Goal: Task Accomplishment & Management: Use online tool/utility

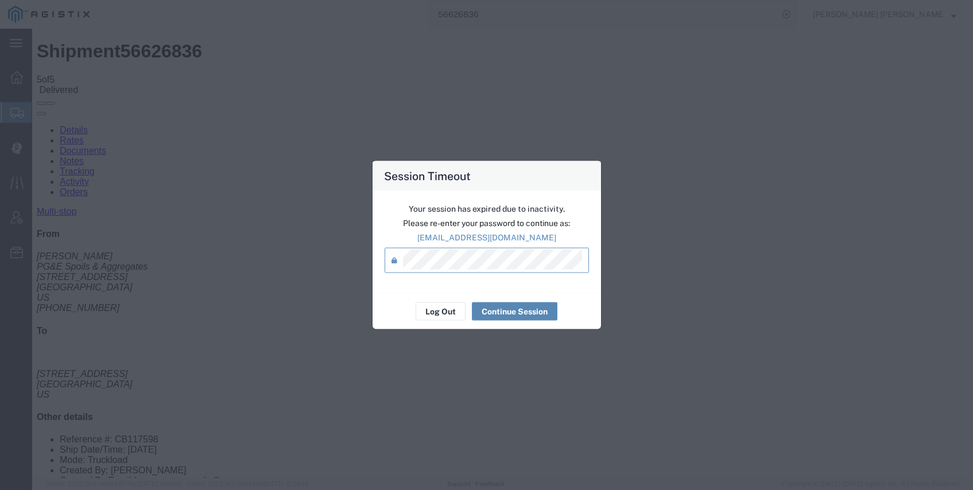
click at [500, 317] on button "Continue Session" at bounding box center [514, 311] width 85 height 18
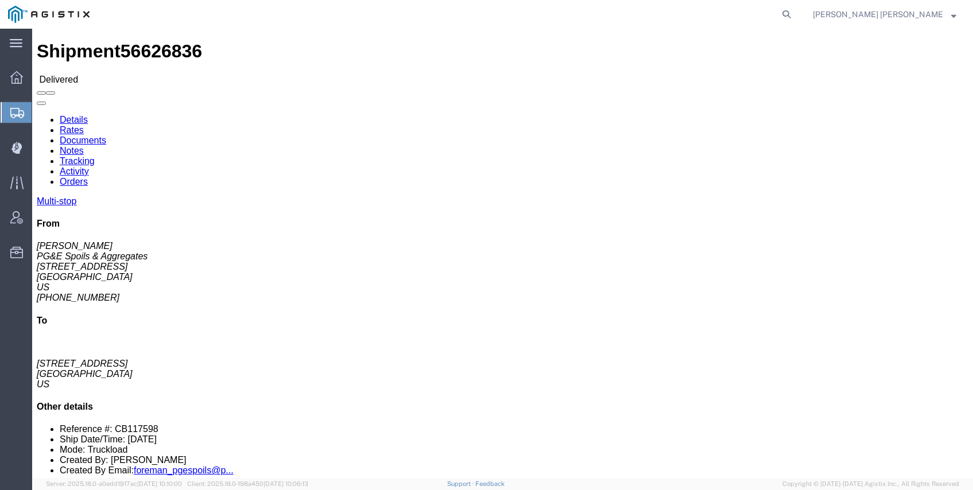
click link "Documents"
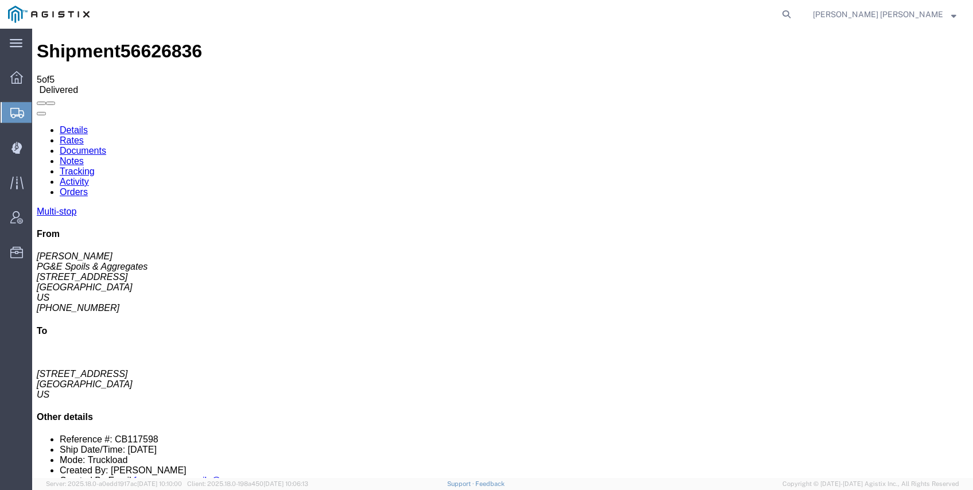
checkbox input "true"
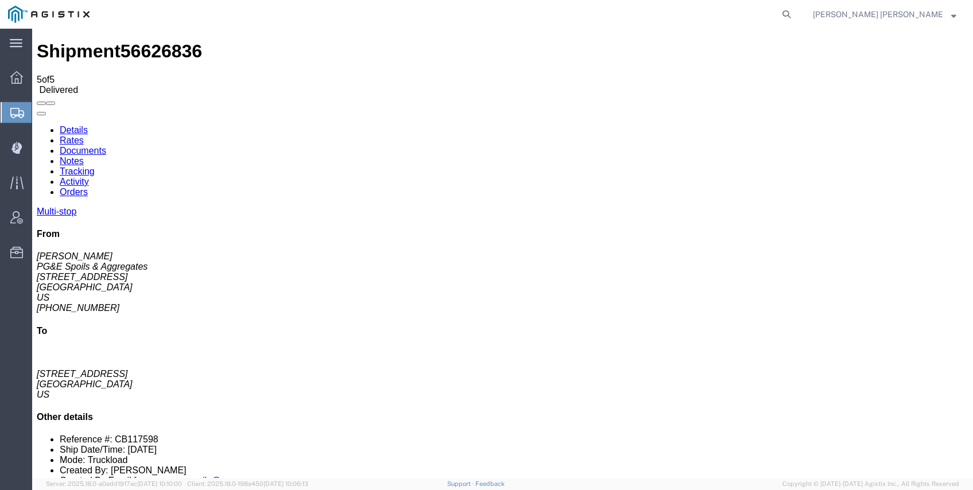
checkbox input "true"
click at [794, 16] on icon at bounding box center [786, 14] width 16 height 16
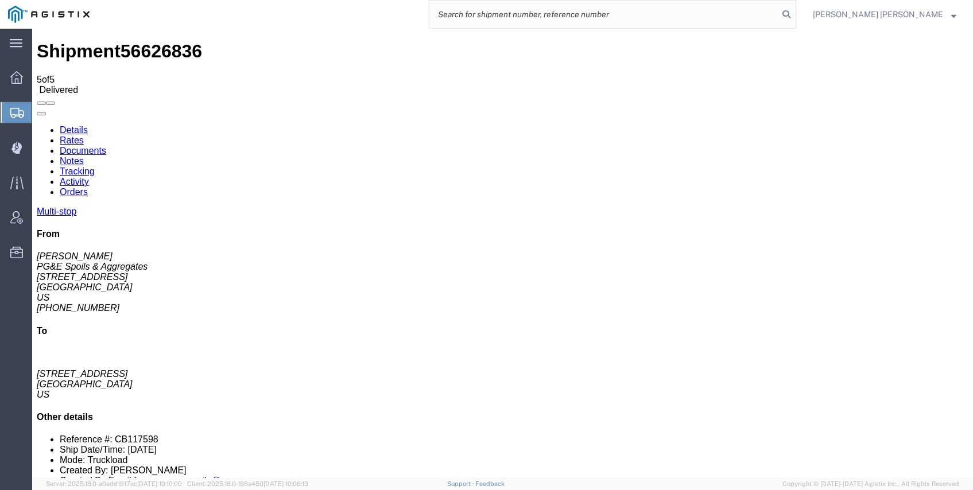
click at [710, 21] on input "search" at bounding box center [603, 15] width 349 height 28
paste input "55968300"
type input "55968300"
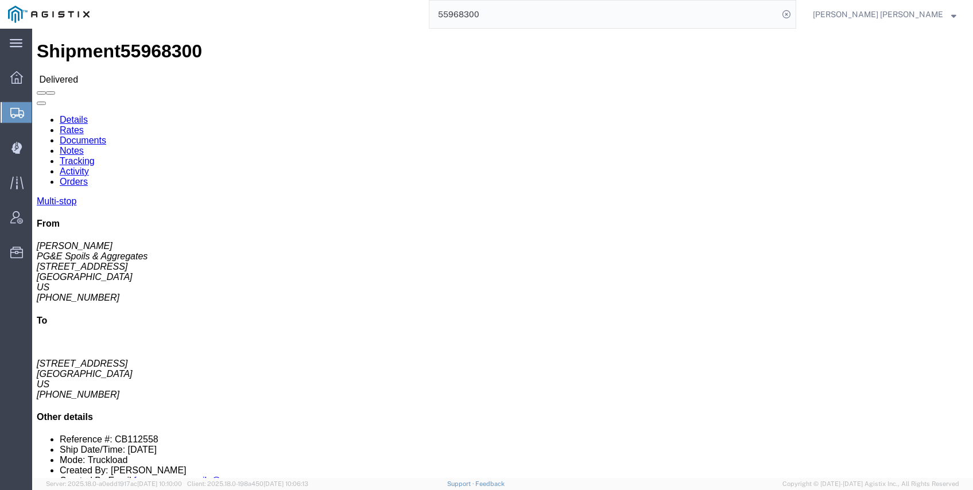
click link "Documents"
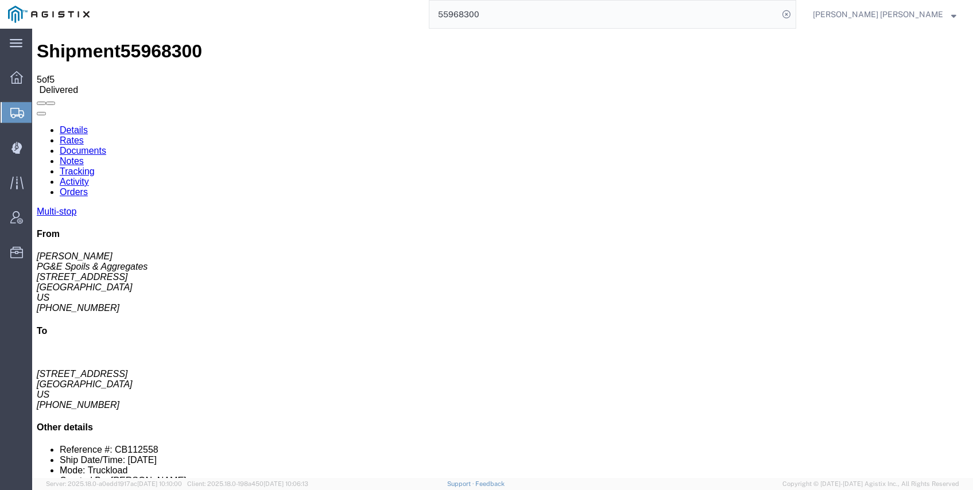
checkbox input "true"
drag, startPoint x: 44, startPoint y: 181, endPoint x: 46, endPoint y: 188, distance: 7.1
checkbox input "true"
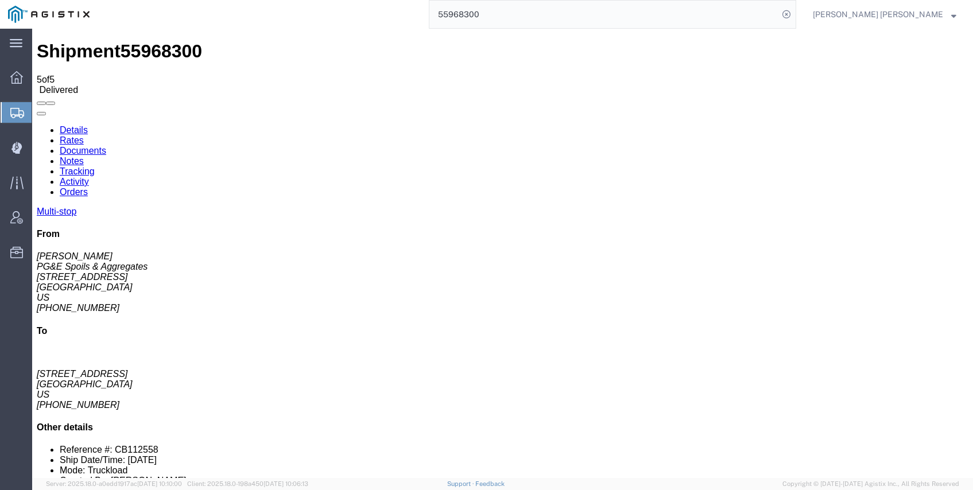
checkbox input "true"
